Goal: Task Accomplishment & Management: Use online tool/utility

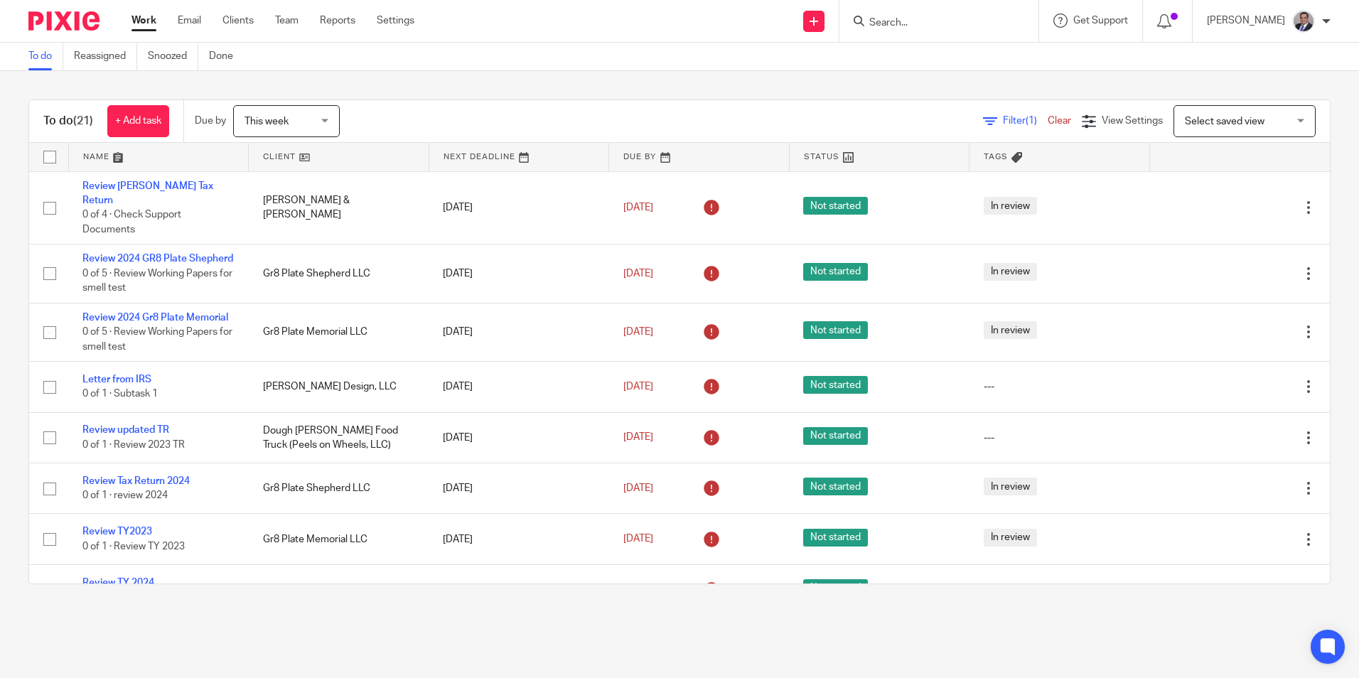
scroll to position [781, 0]
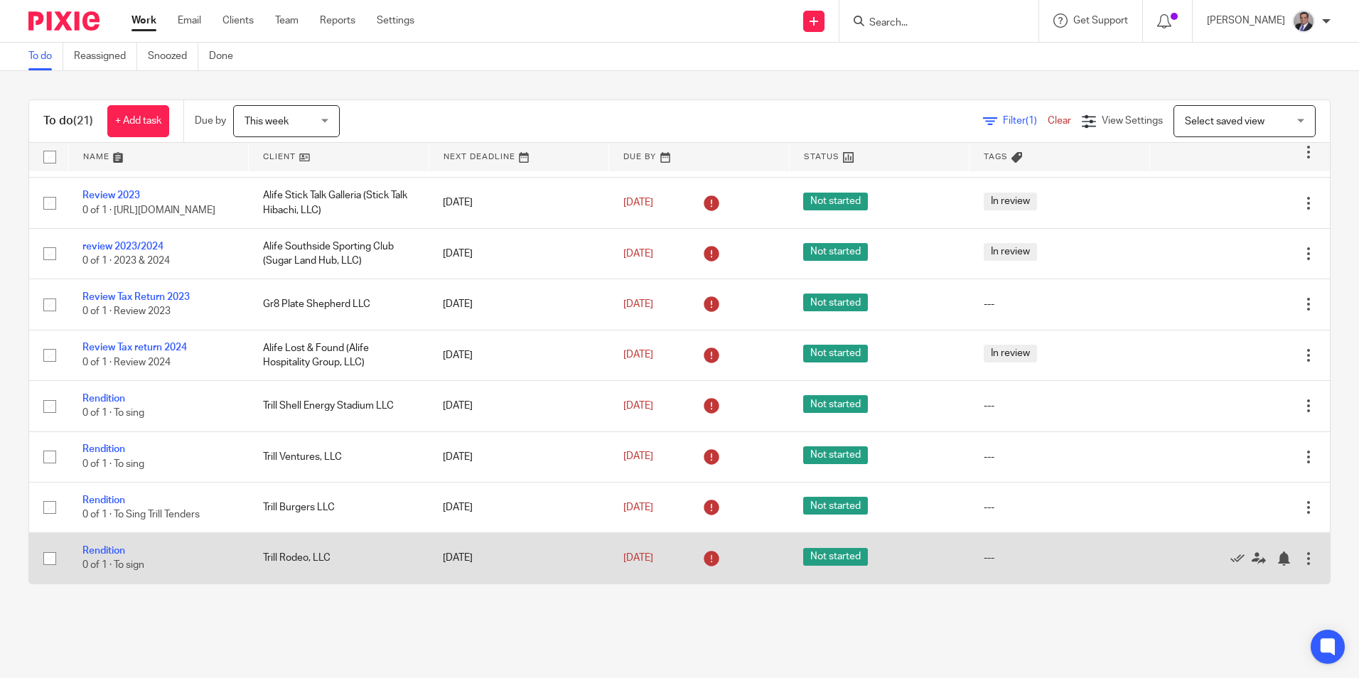
click at [50, 560] on input "checkbox" at bounding box center [49, 558] width 27 height 27
checkbox input "true"
click at [1231, 558] on icon at bounding box center [1238, 559] width 14 height 14
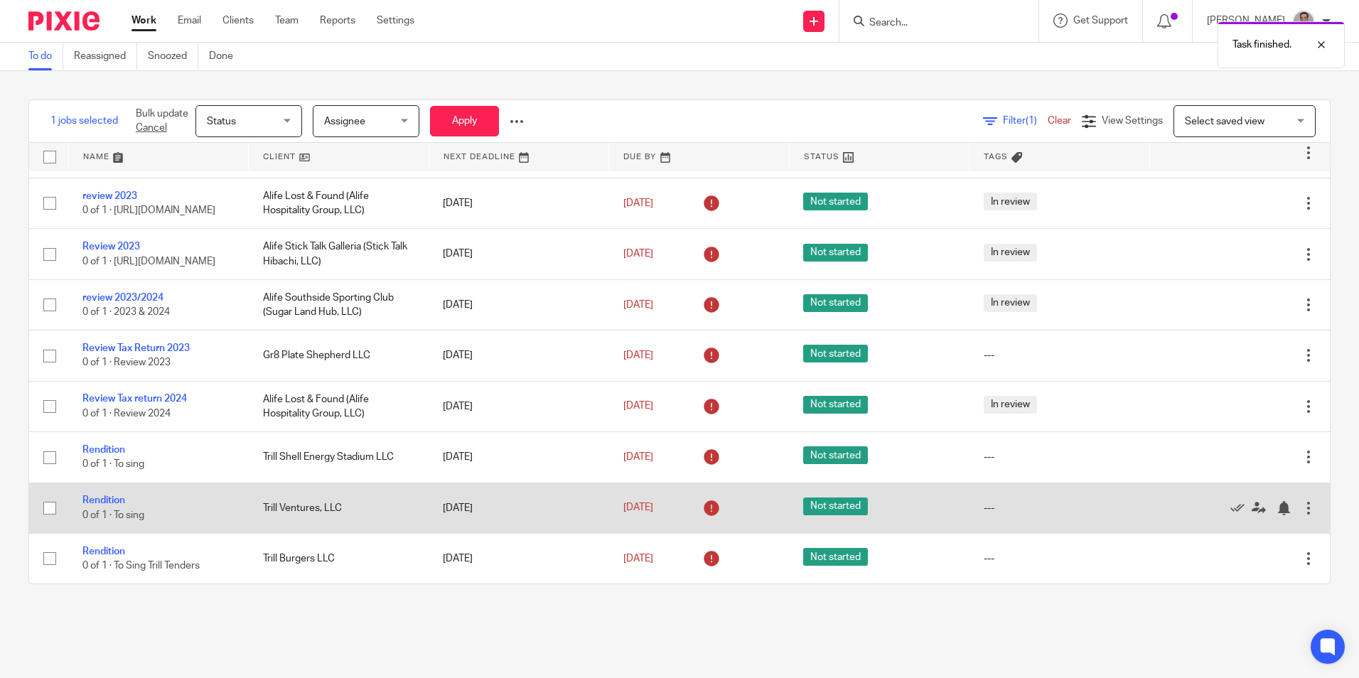
scroll to position [729, 0]
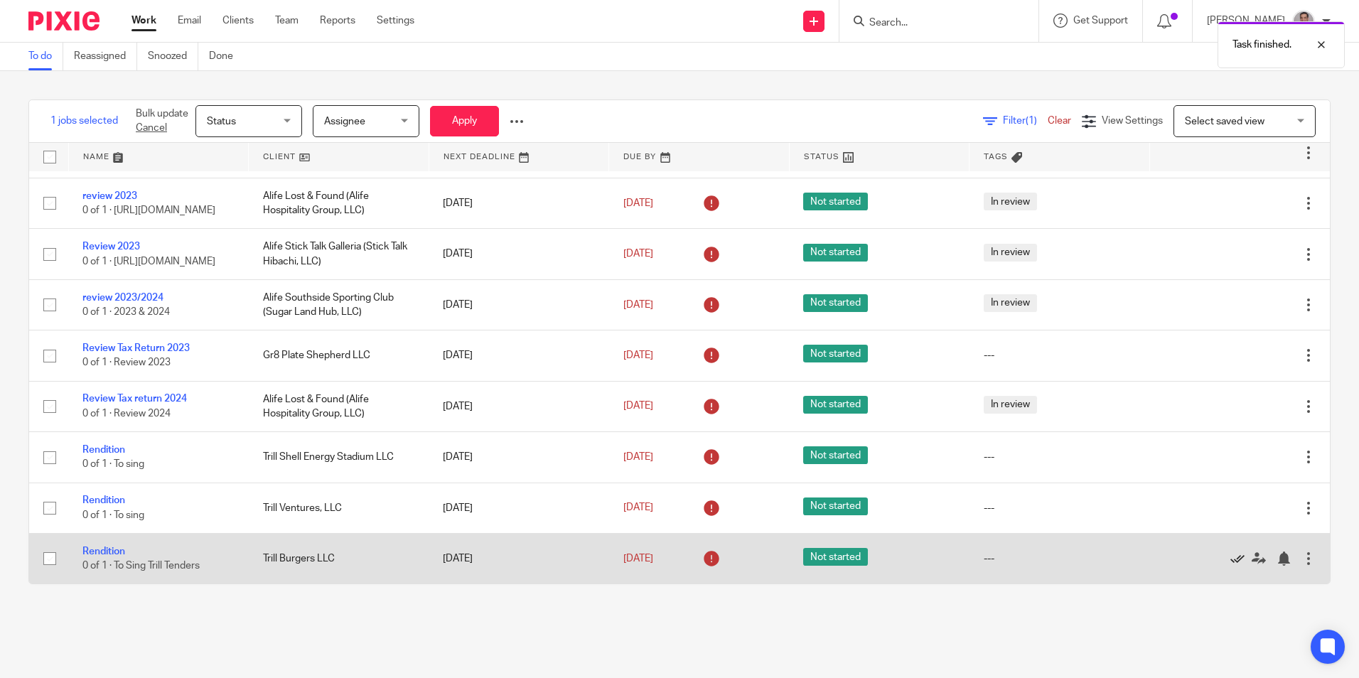
click at [1231, 563] on icon at bounding box center [1238, 559] width 14 height 14
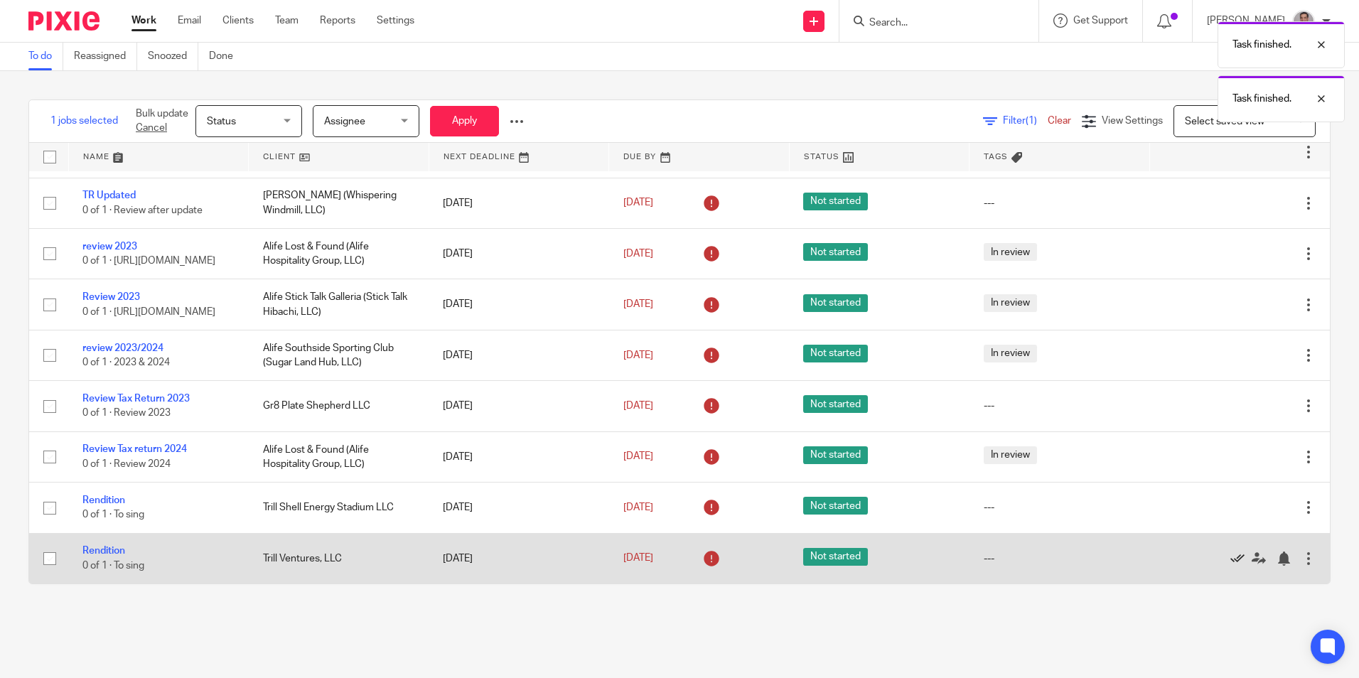
click at [1231, 560] on icon at bounding box center [1238, 559] width 14 height 14
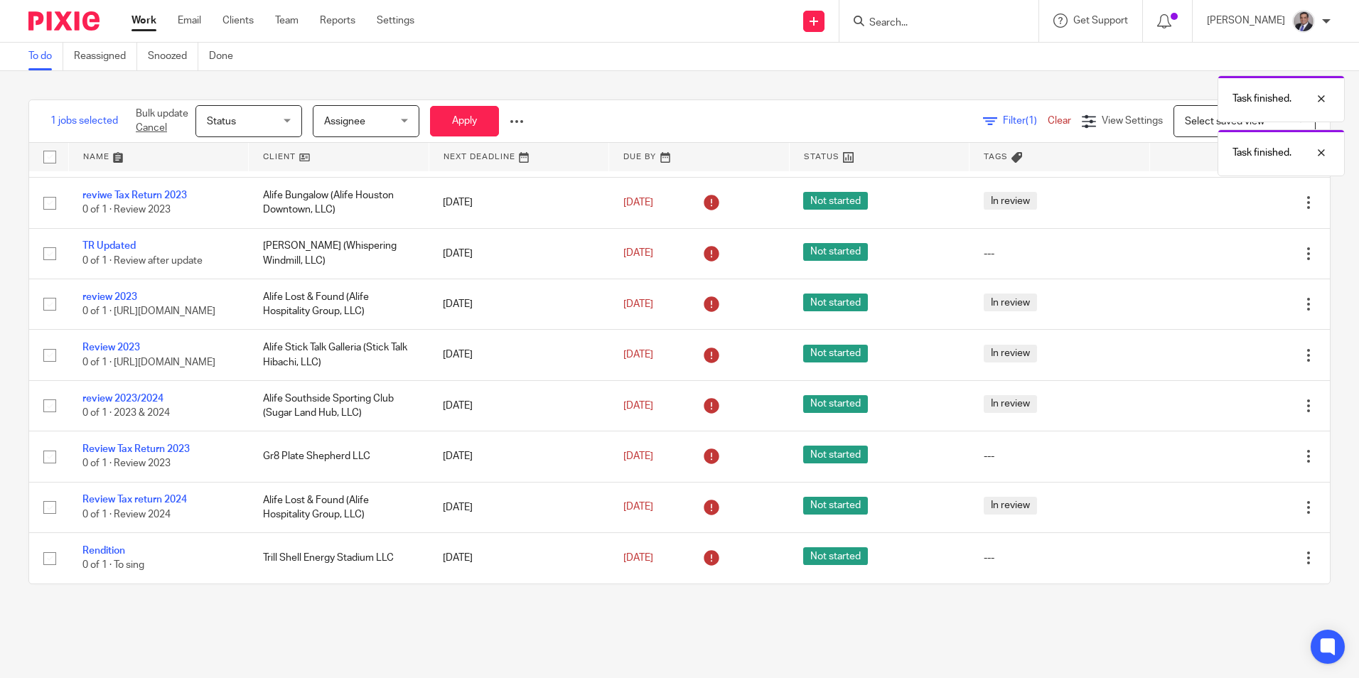
scroll to position [628, 0]
click at [1231, 560] on icon at bounding box center [1238, 559] width 14 height 14
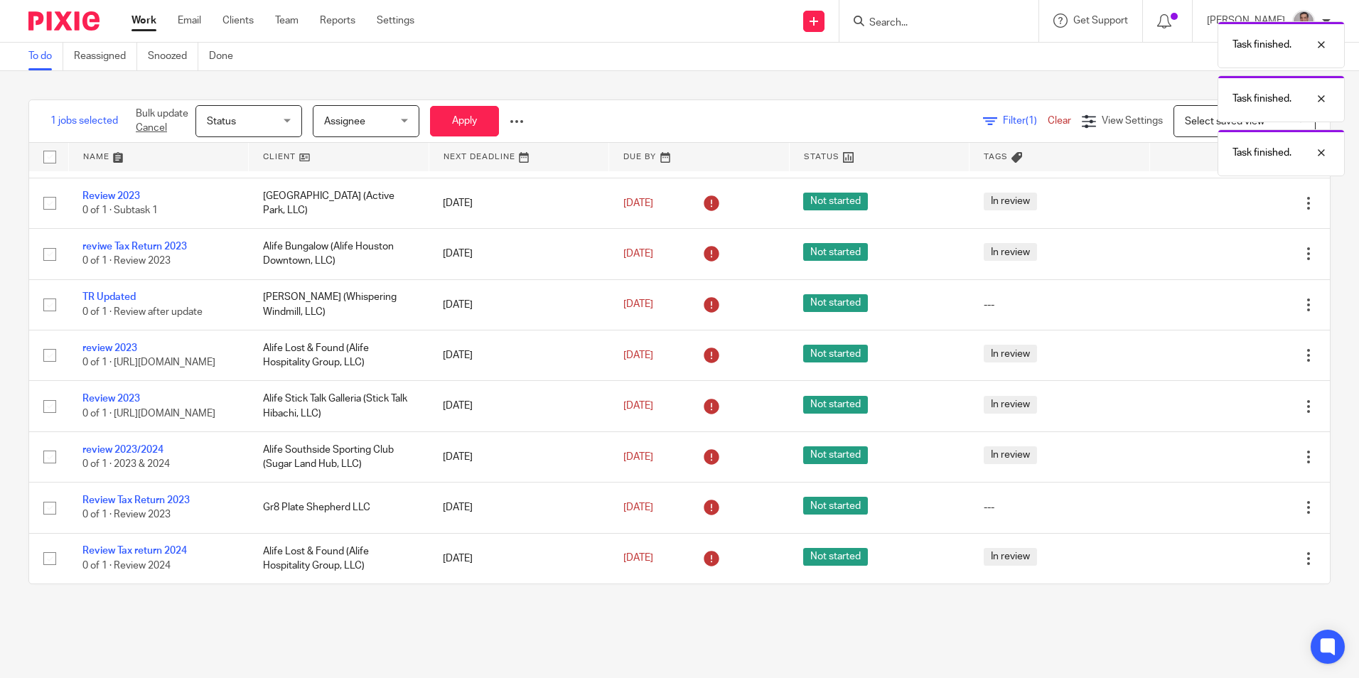
scroll to position [577, 0]
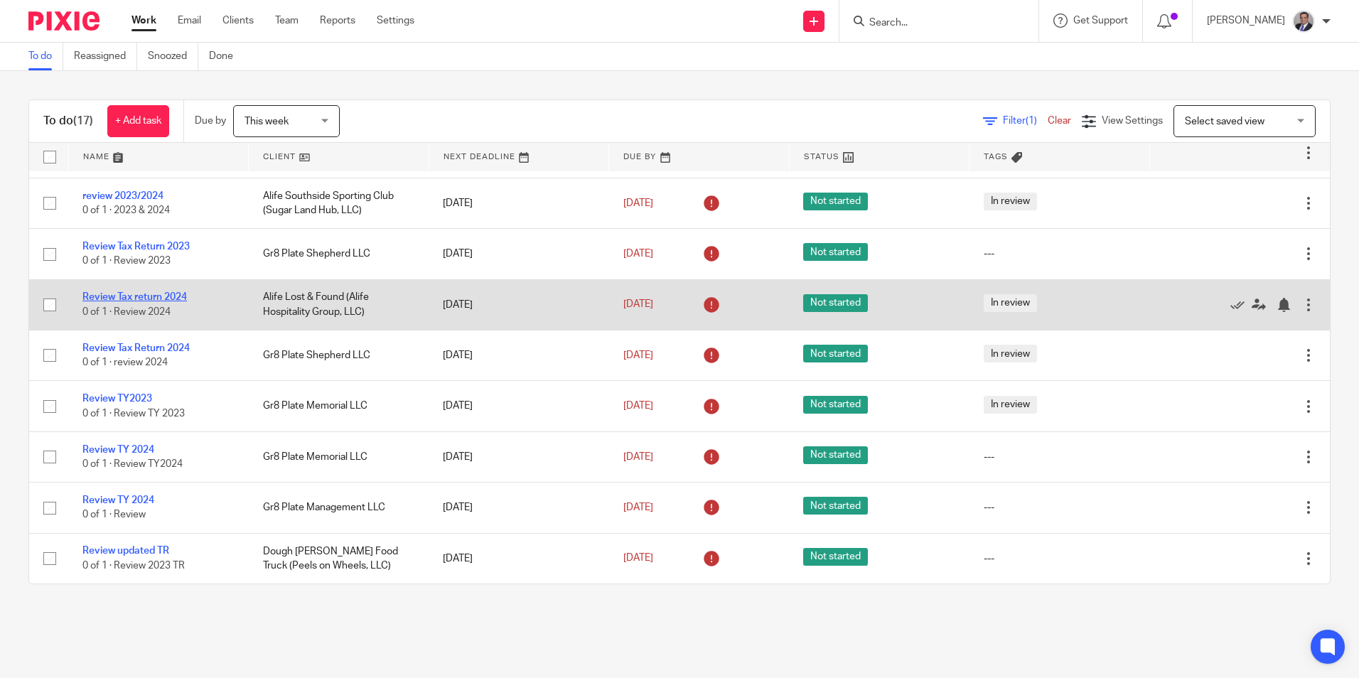
scroll to position [577, 0]
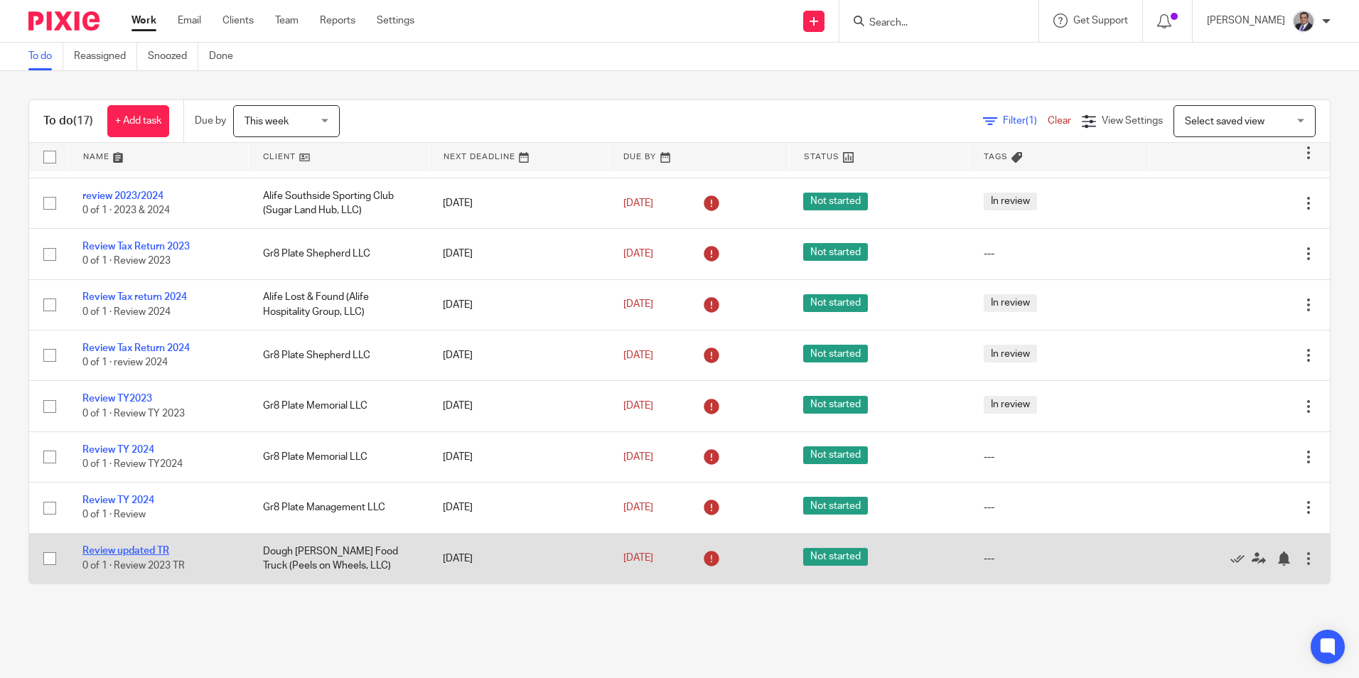
click at [127, 546] on link "Review updated TR" at bounding box center [125, 551] width 87 height 10
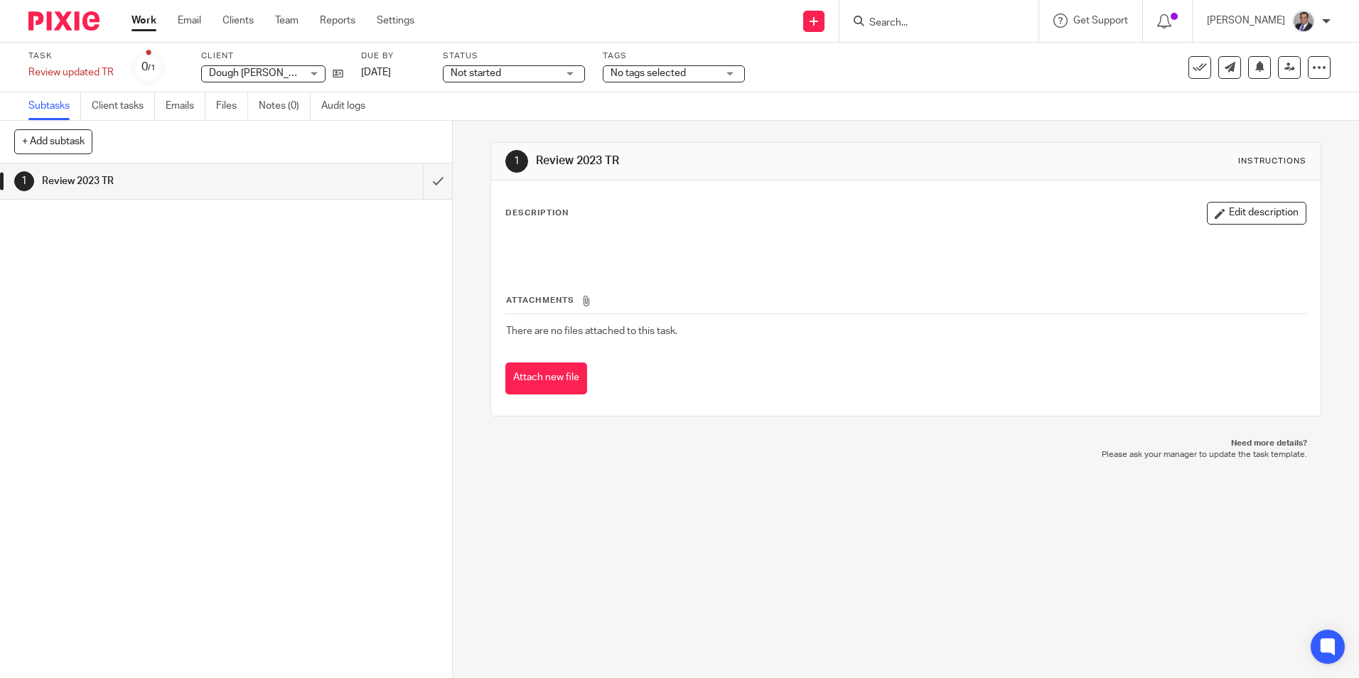
click at [144, 21] on link "Work" at bounding box center [144, 21] width 25 height 14
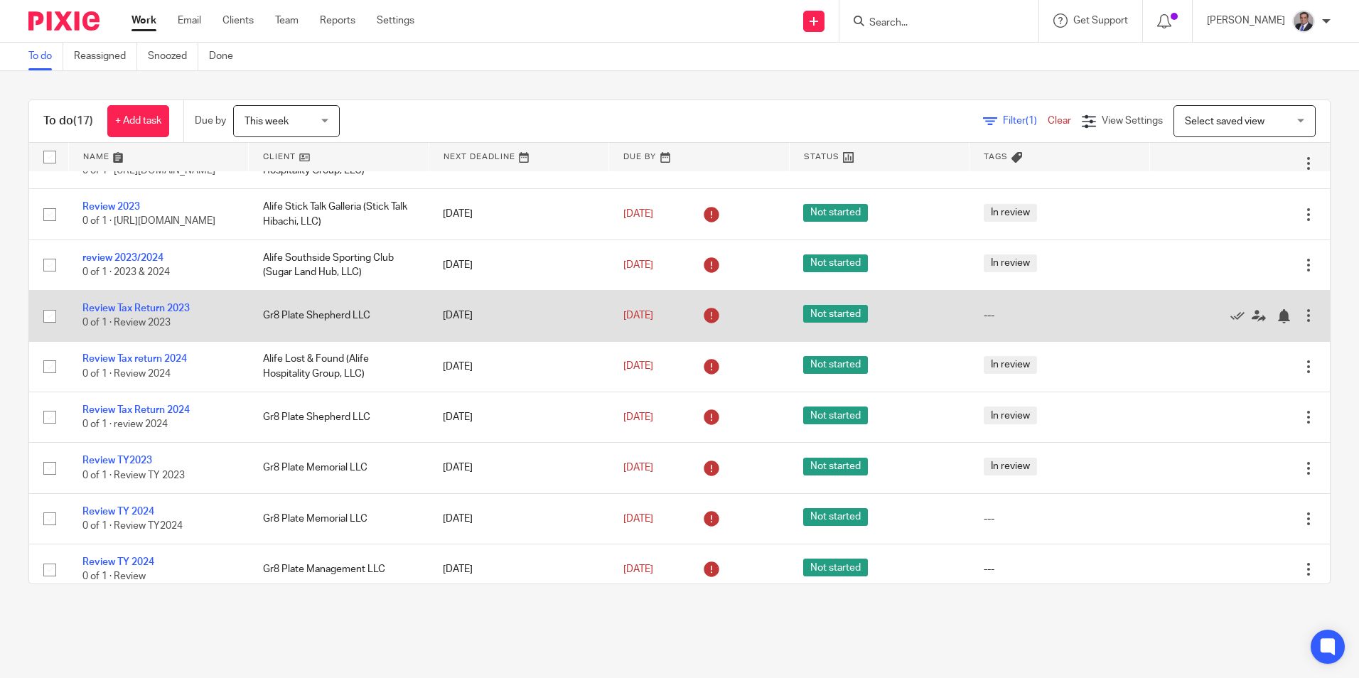
scroll to position [577, 0]
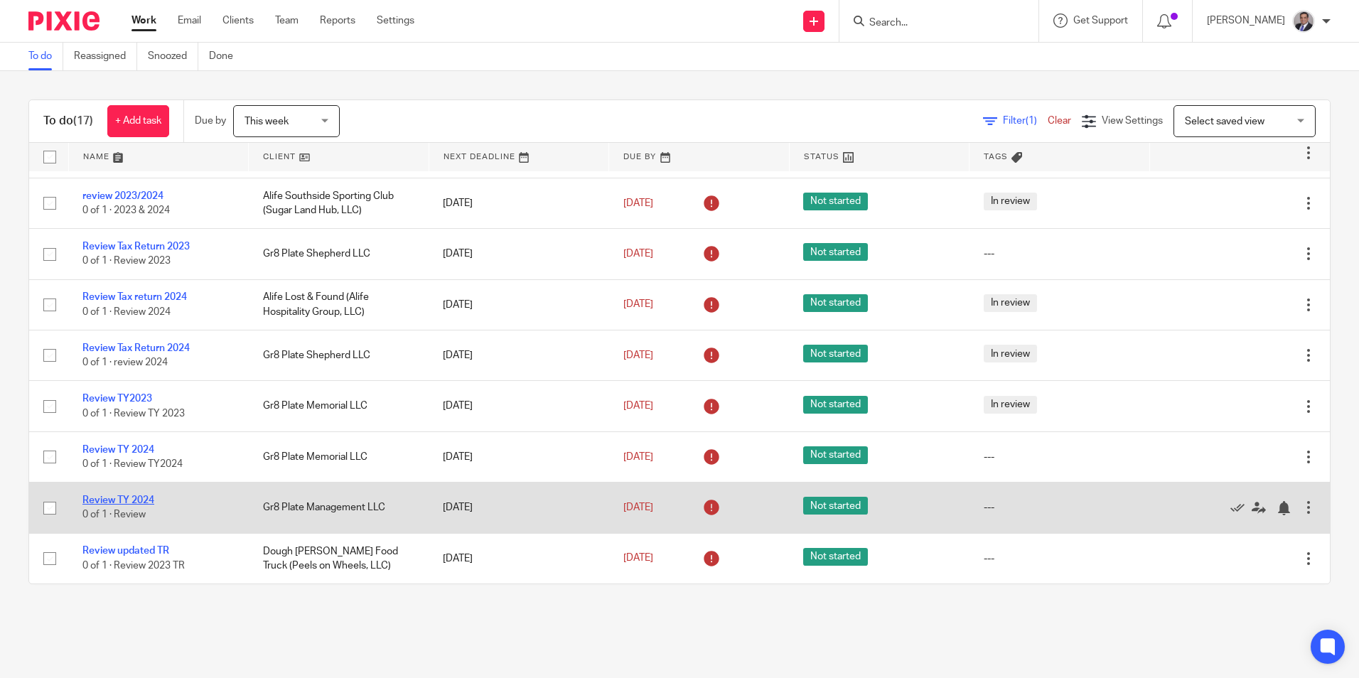
click at [107, 503] on link "Review TY 2024" at bounding box center [118, 501] width 72 height 10
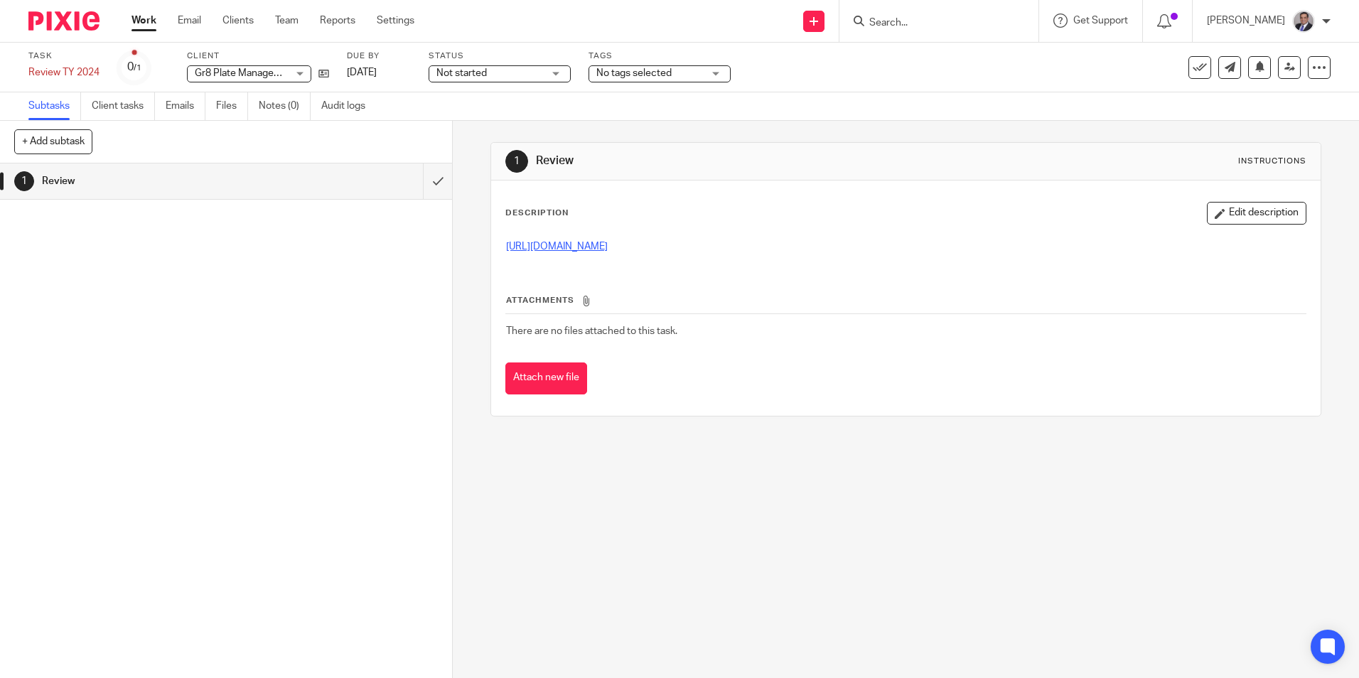
click at [608, 251] on link "[URL][DOMAIN_NAME]" at bounding box center [557, 247] width 102 height 10
